Goal: Go to known website: Access a specific website the user already knows

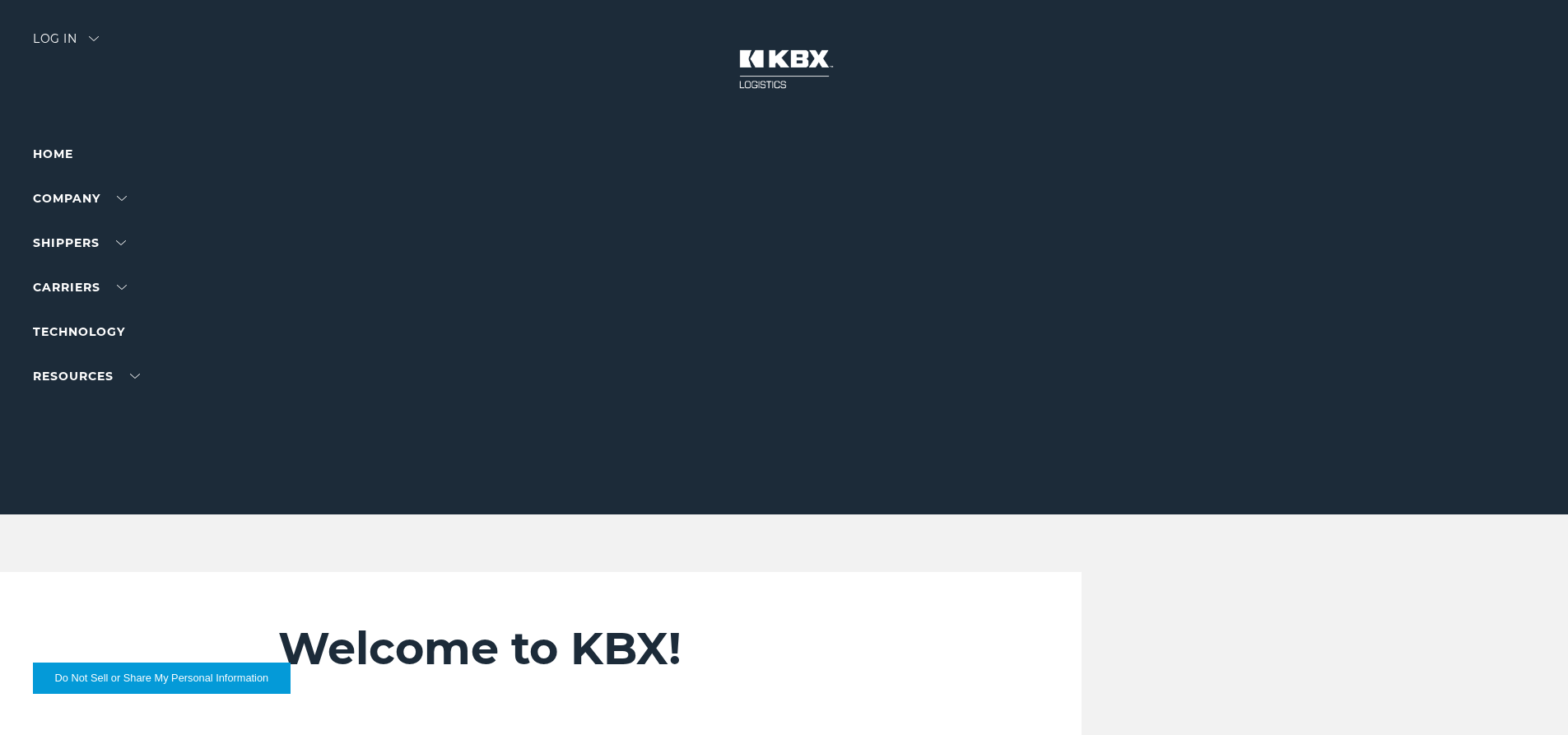
click at [58, 36] on div "Log in" at bounding box center [66, 45] width 66 height 24
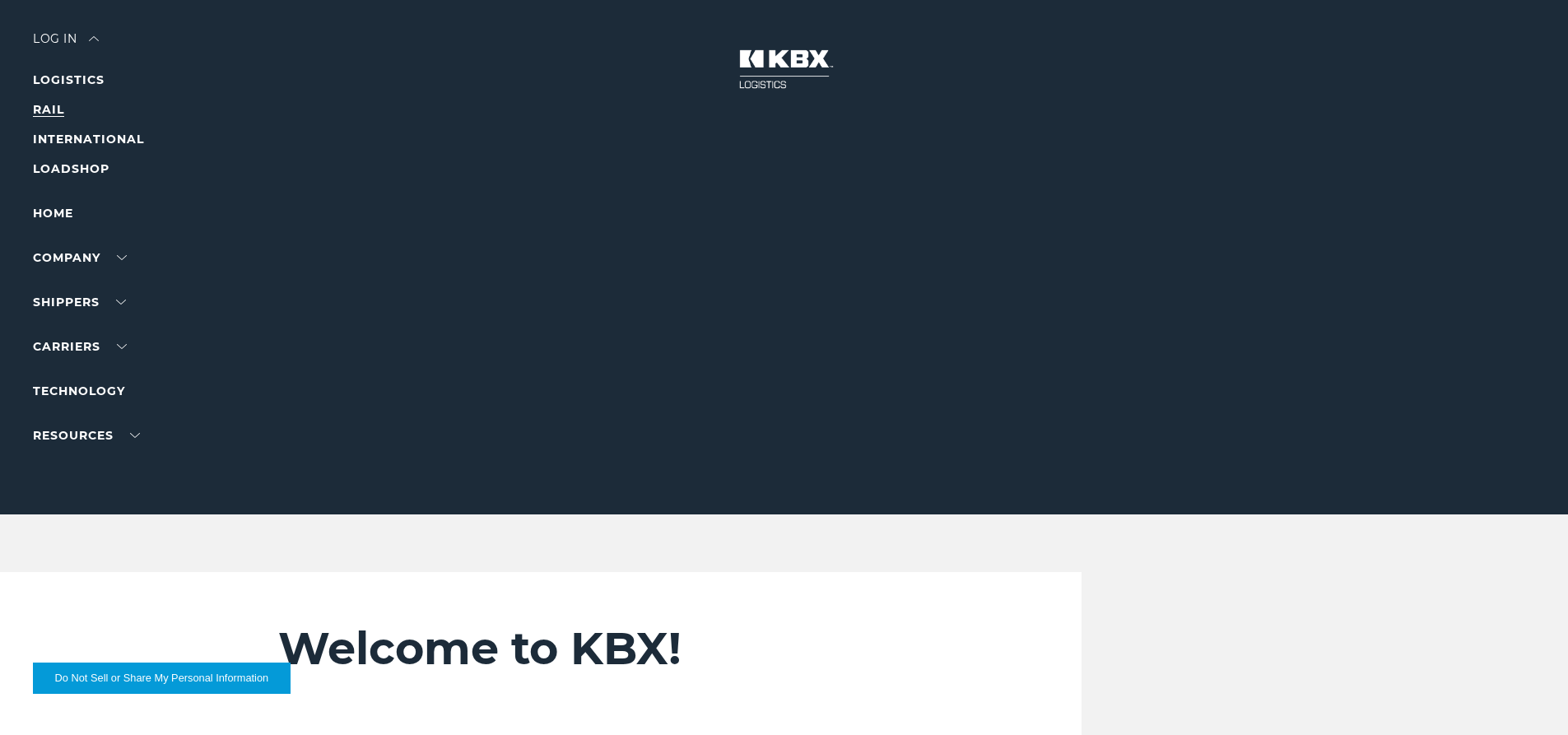
click at [48, 107] on link "RAIL" at bounding box center [48, 109] width 31 height 15
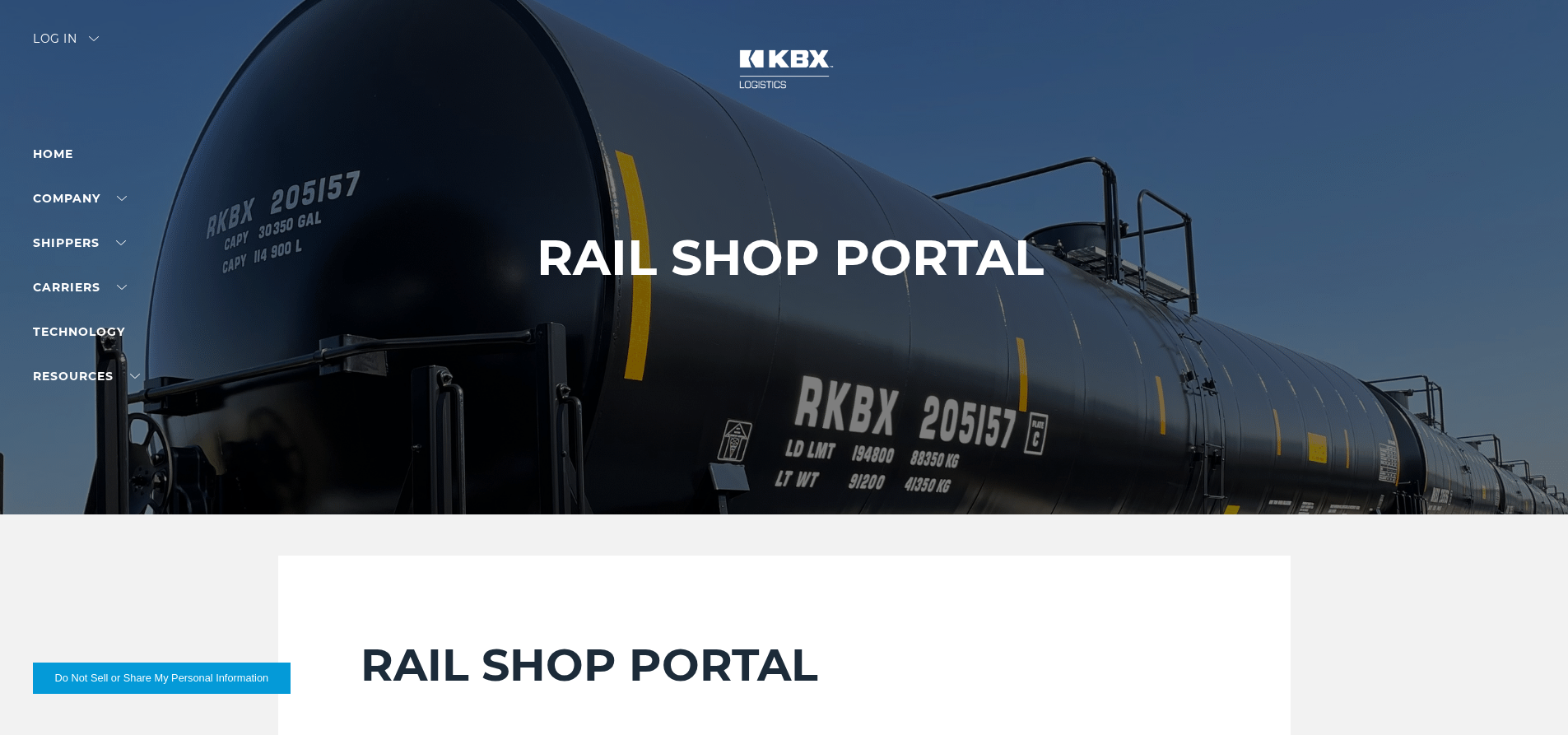
click at [74, 33] on div "Log in" at bounding box center [66, 45] width 66 height 24
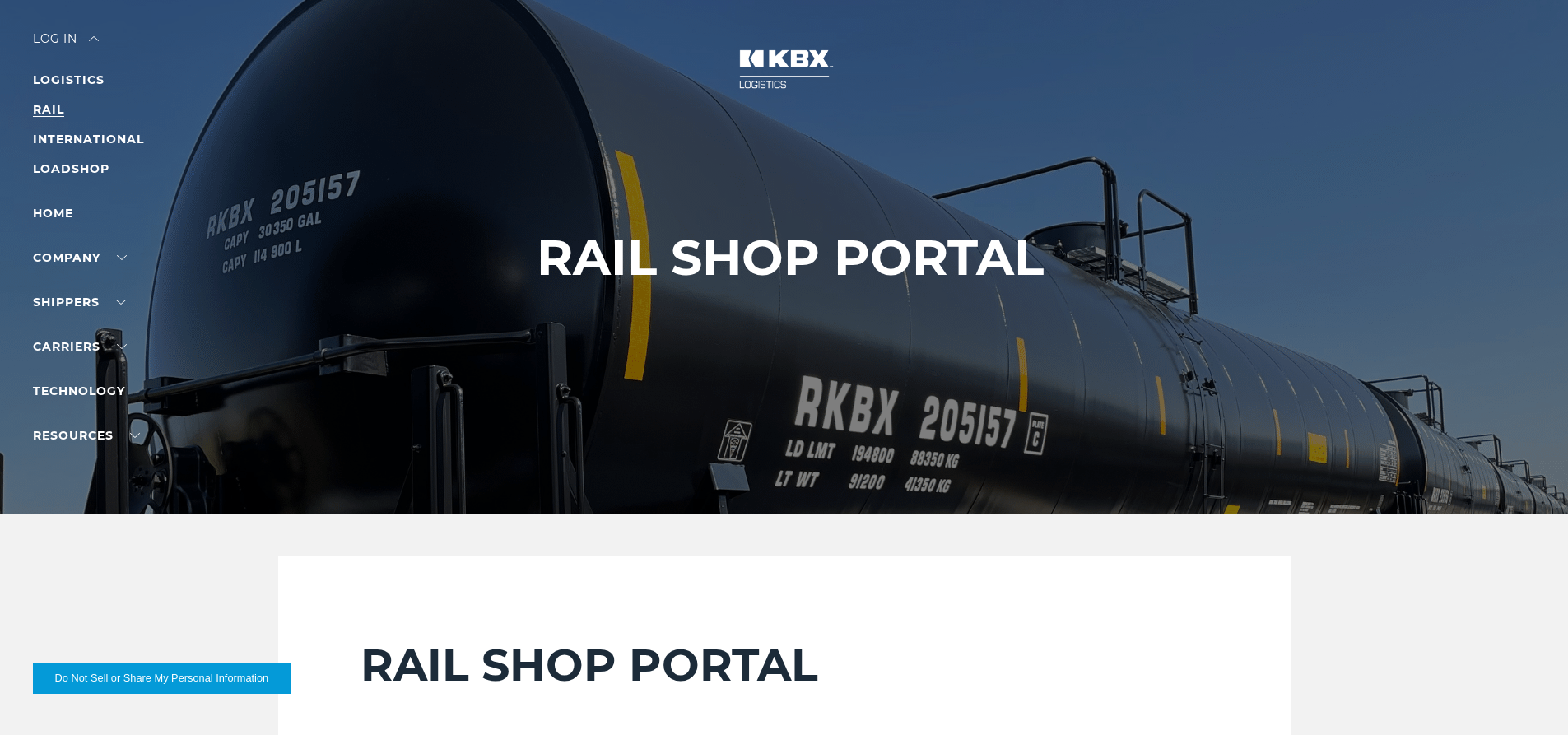
click at [50, 107] on link "RAIL" at bounding box center [48, 109] width 31 height 15
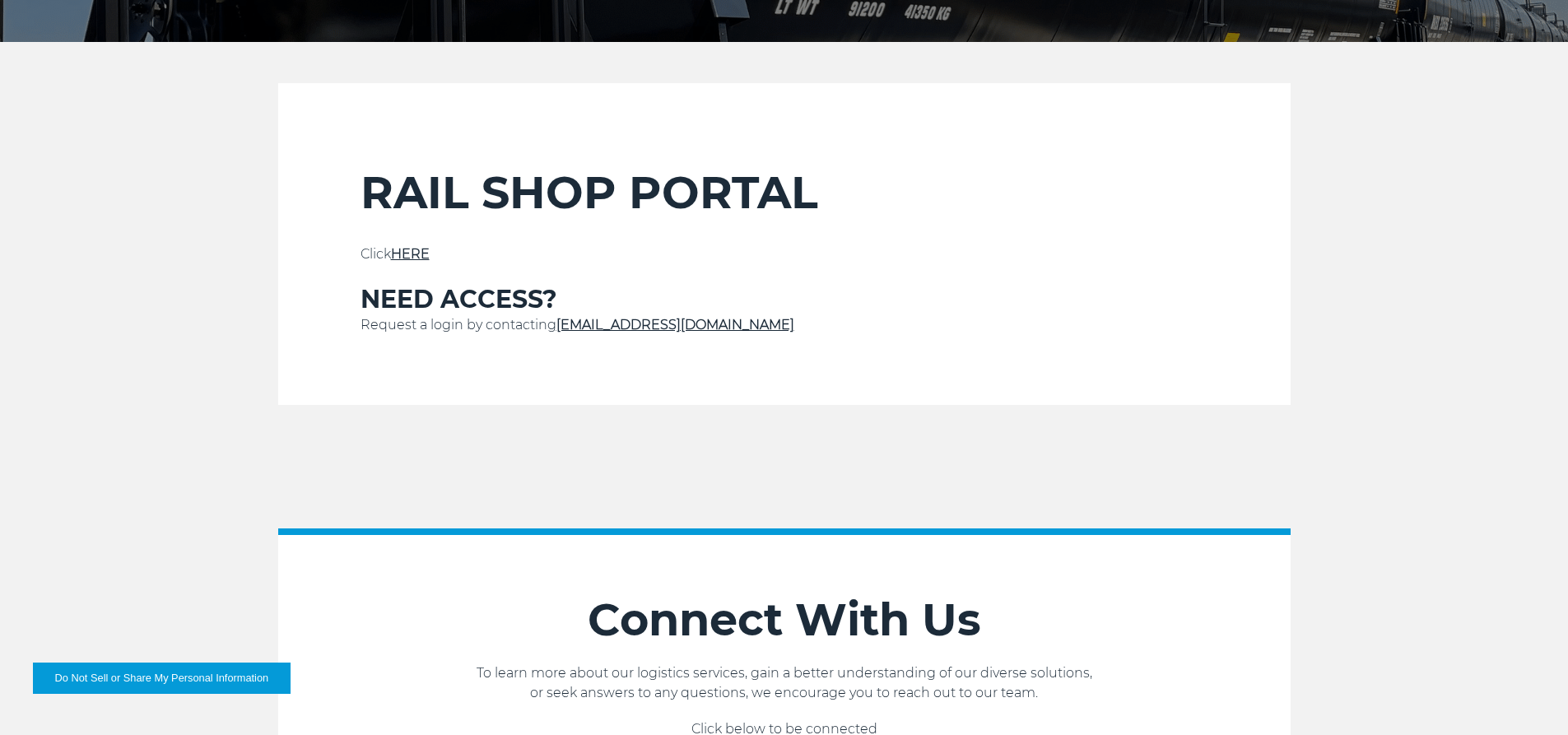
scroll to position [576, 0]
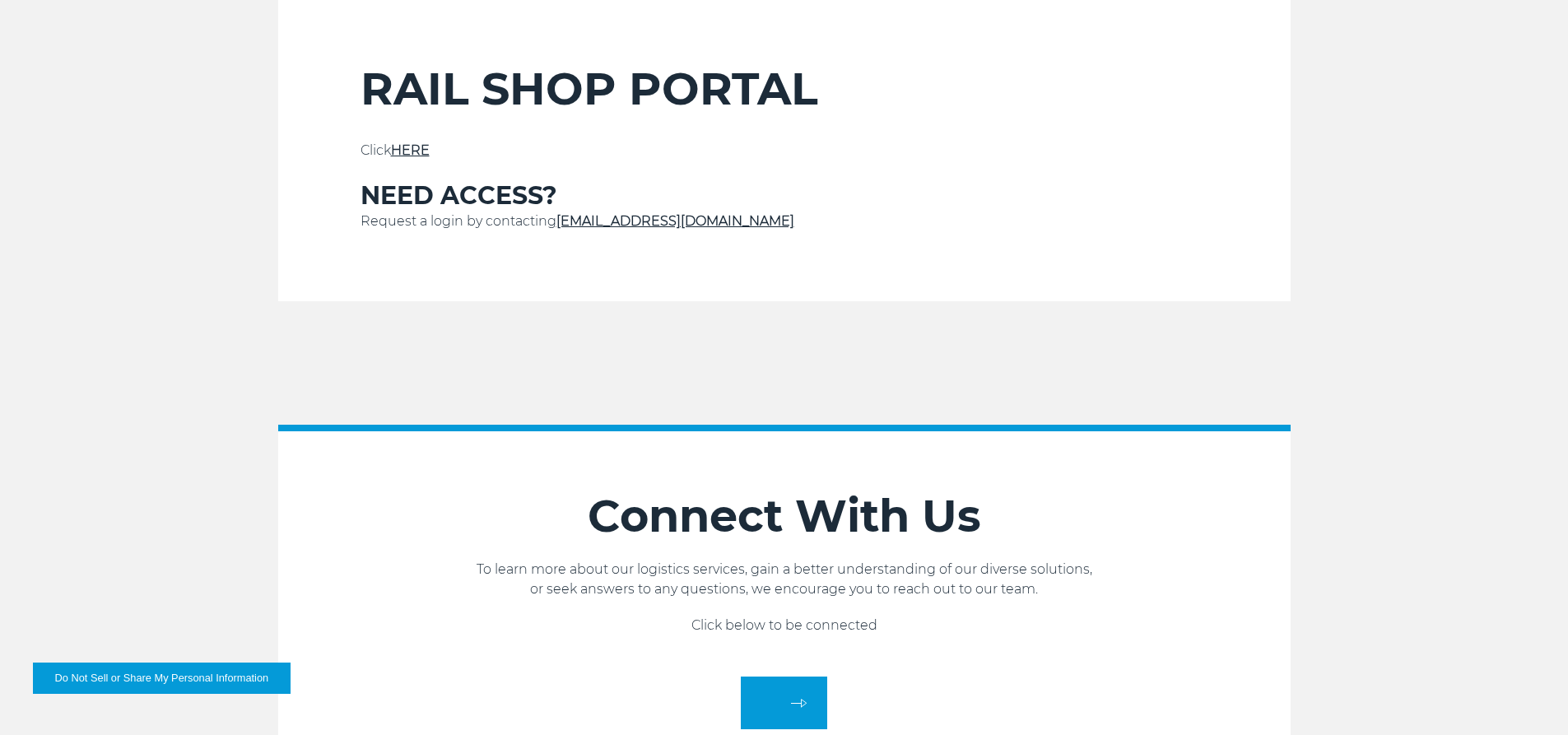
click at [413, 148] on link "HERE" at bounding box center [409, 150] width 39 height 16
